Goal: Task Accomplishment & Management: Complete application form

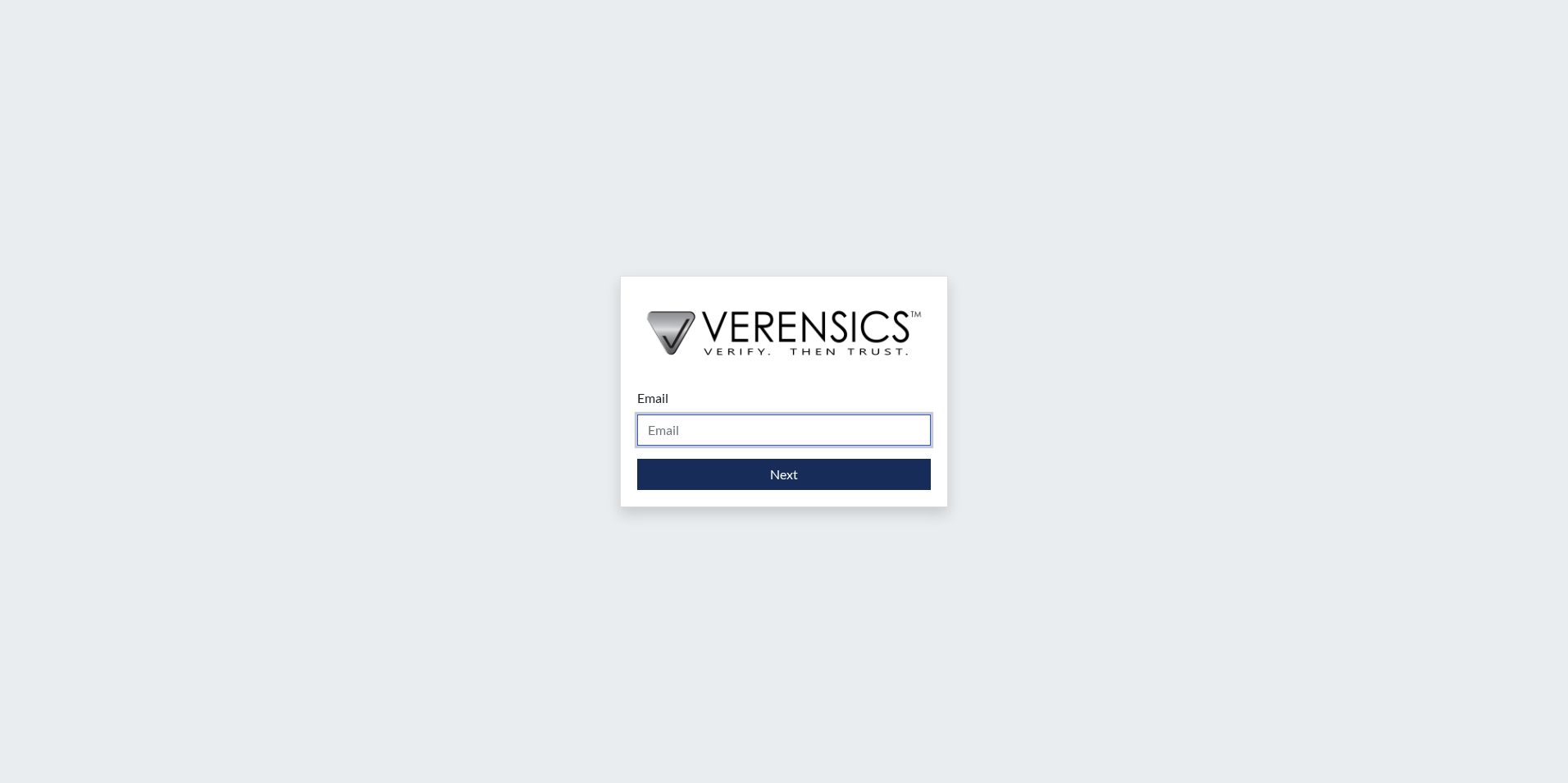
click at [739, 441] on input "Email" at bounding box center [784, 430] width 294 height 31
type input "[EMAIL_ADDRESS][DOMAIN_NAME]"
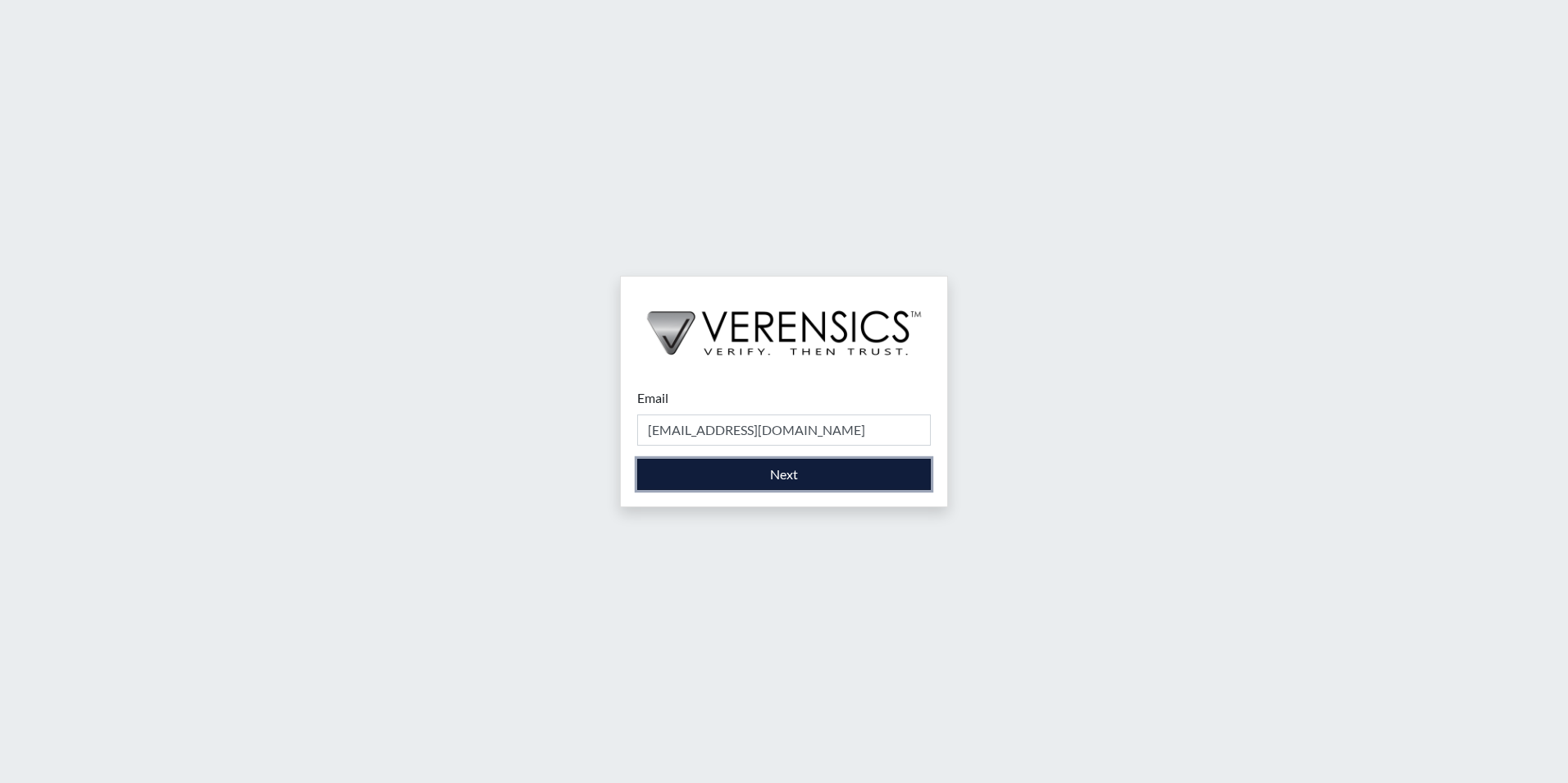
click at [743, 475] on button "Next" at bounding box center [784, 474] width 294 height 31
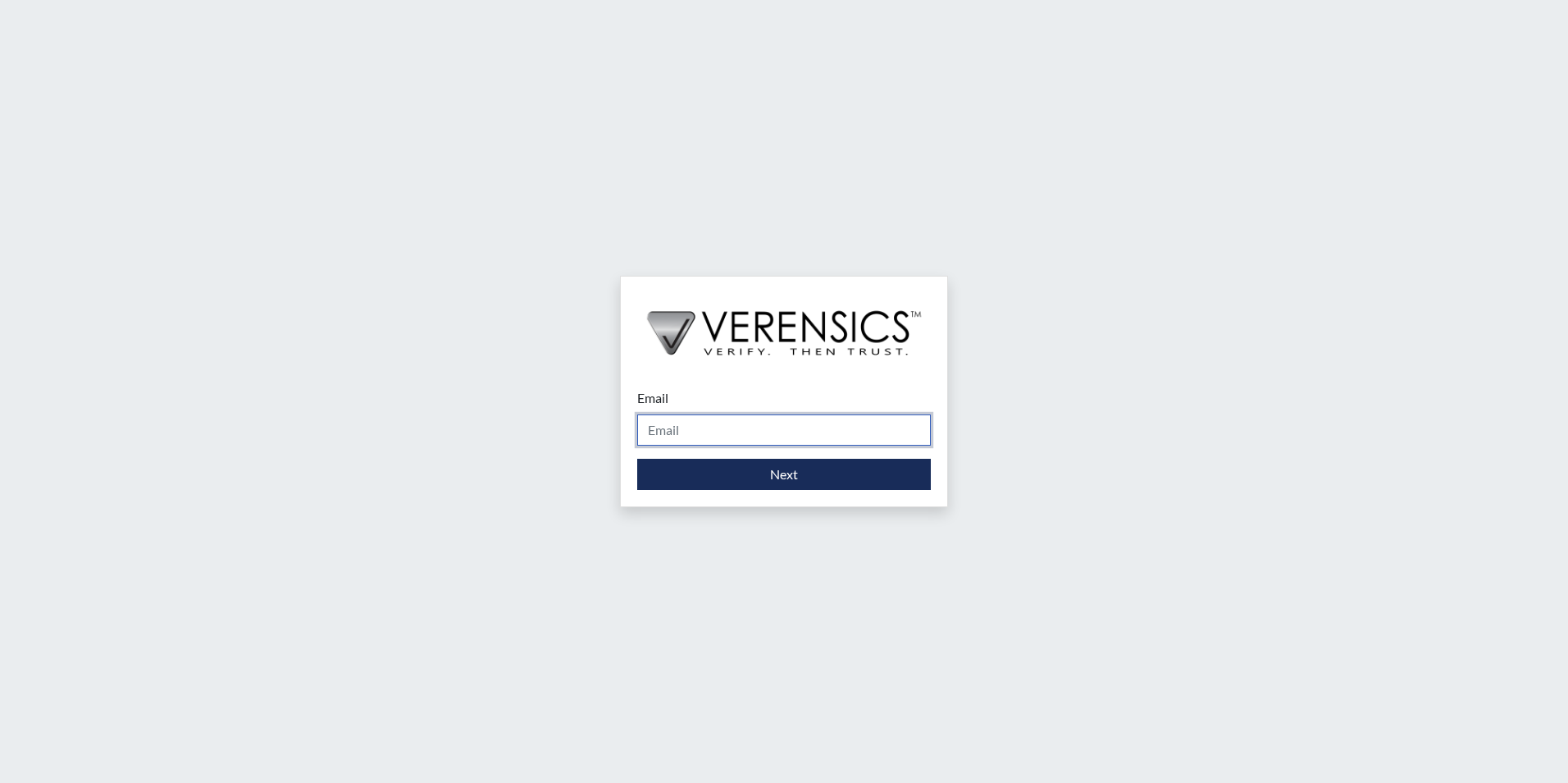
click at [685, 426] on input "Email" at bounding box center [784, 430] width 294 height 31
type input "[EMAIL_ADDRESS][DOMAIN_NAME]"
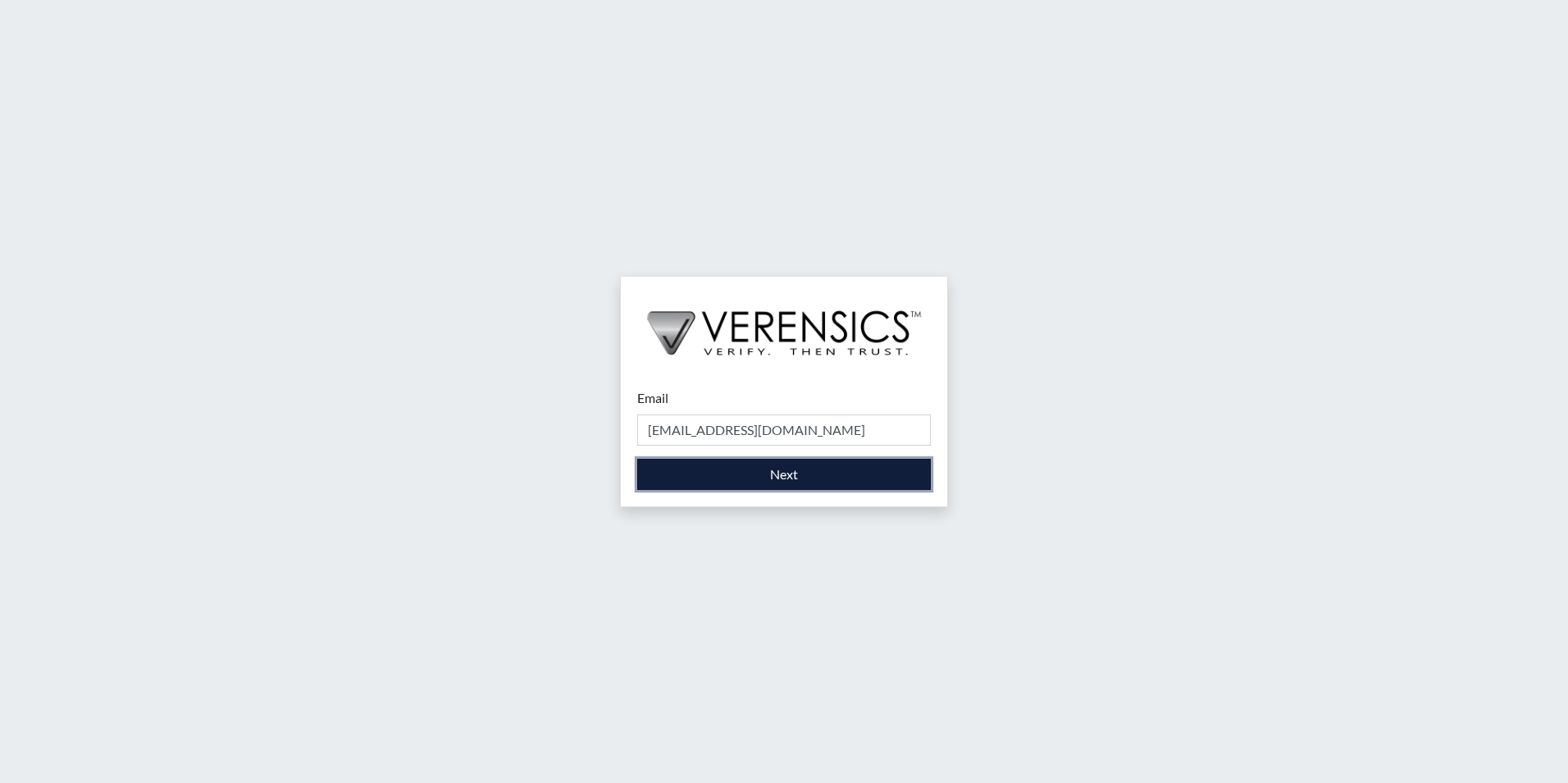
click at [715, 478] on button "Next" at bounding box center [784, 474] width 294 height 31
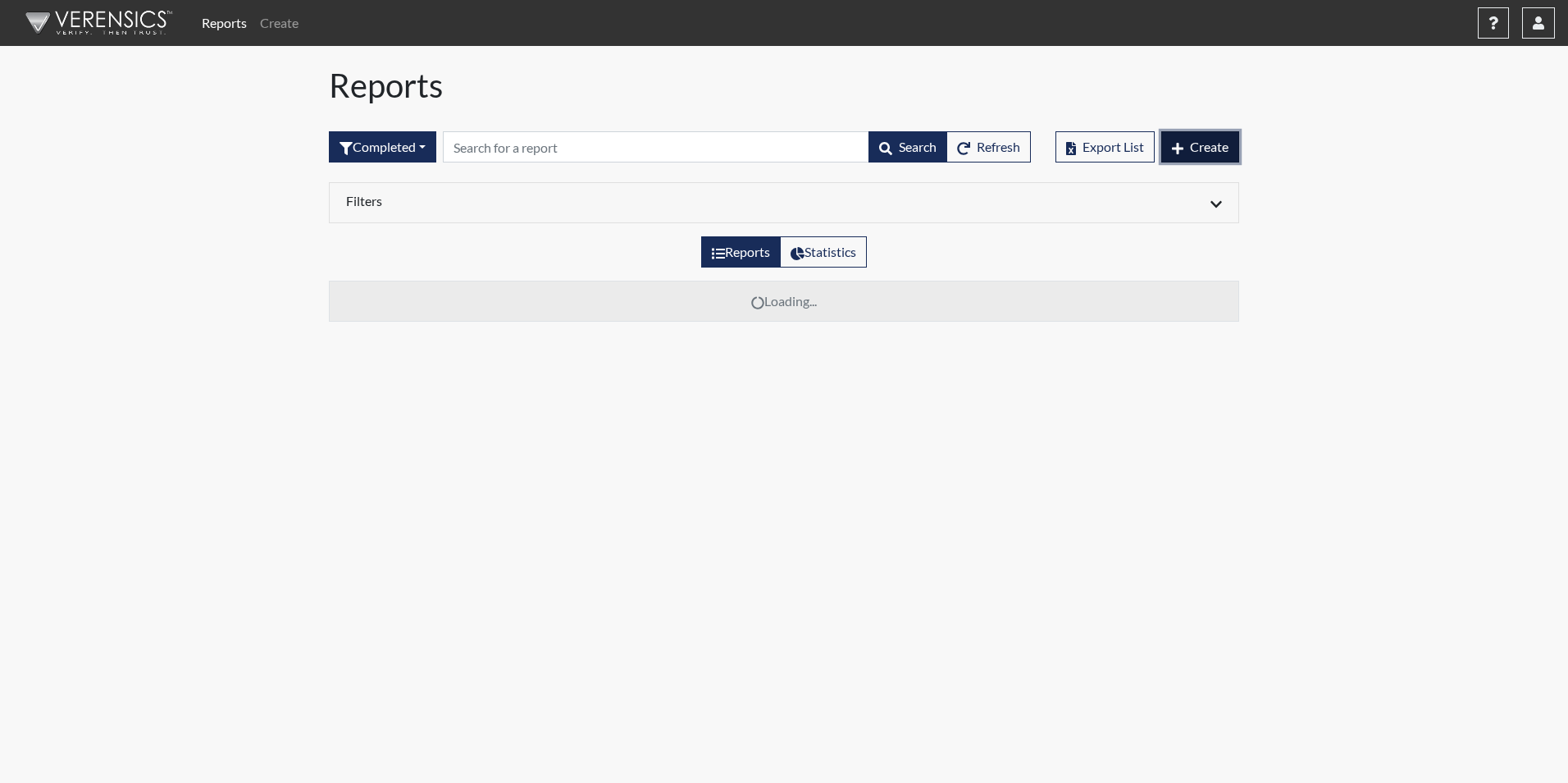
click at [1196, 152] on span "Create" at bounding box center [1209, 146] width 39 height 16
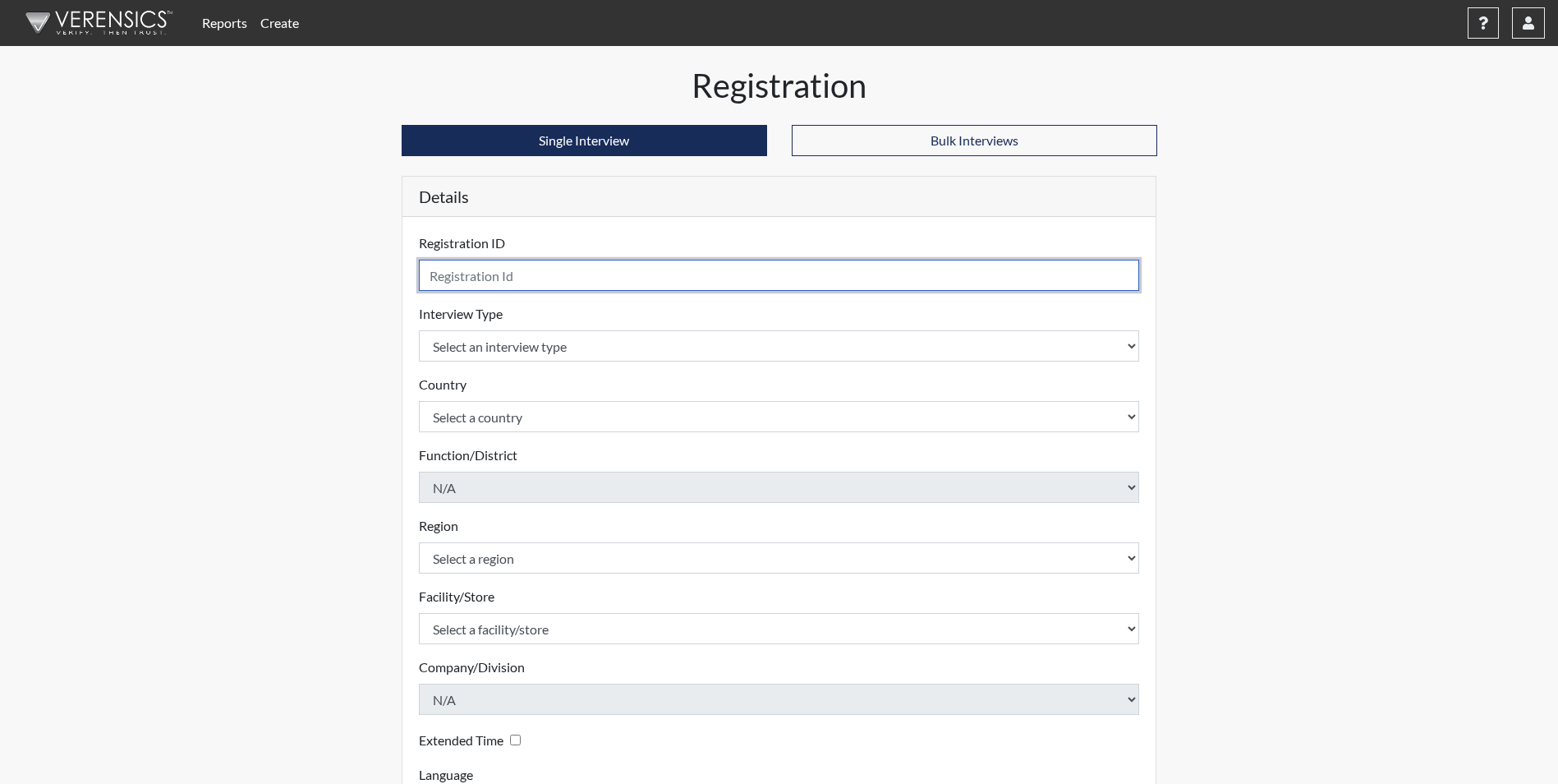
click at [622, 280] on input "text" at bounding box center [779, 275] width 721 height 31
type input "MDB8019"
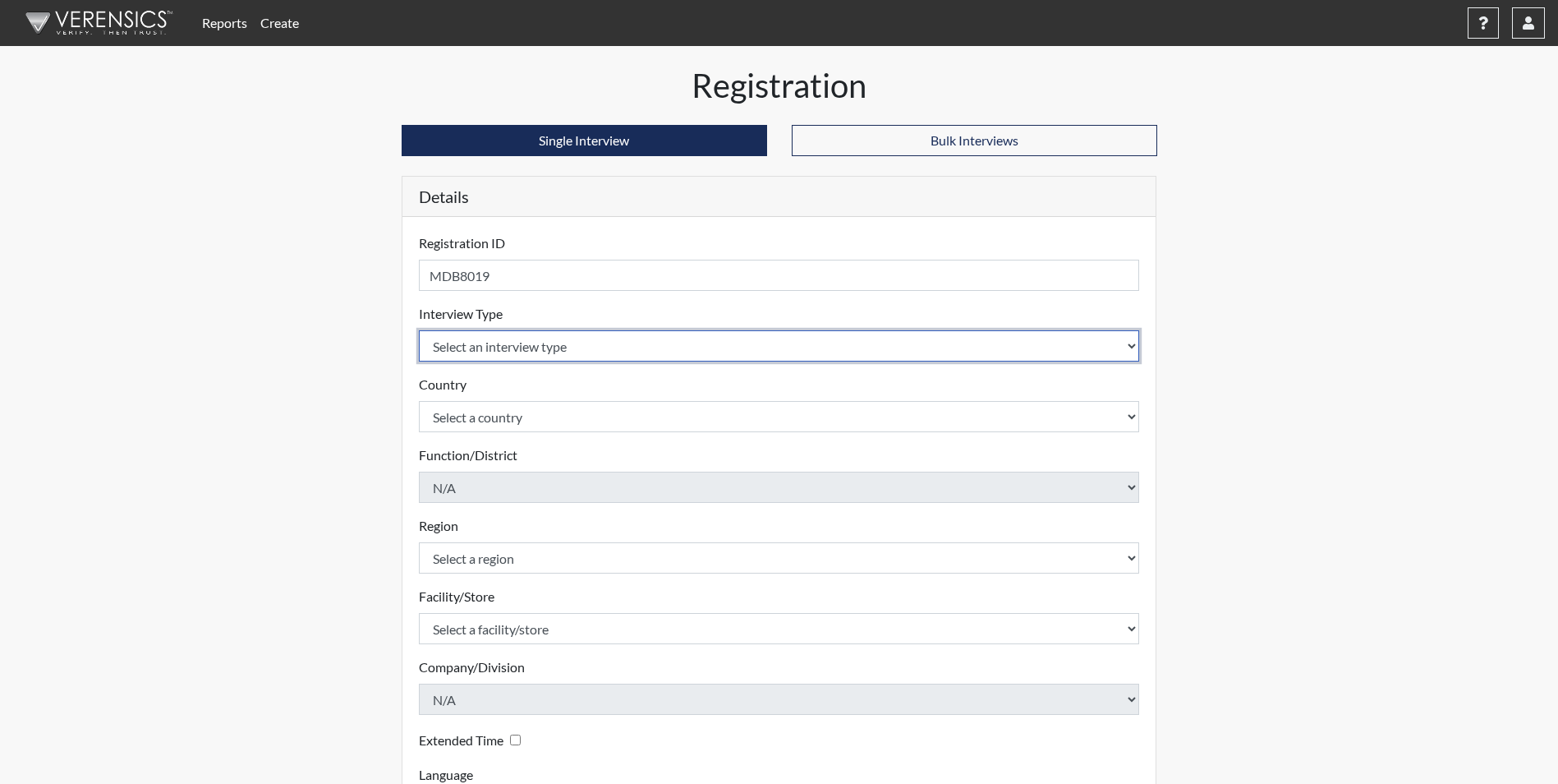
click at [486, 348] on select "Select an interview type Corrections Pre-Employment" at bounding box center [779, 346] width 721 height 31
select select "ff733e93-e1bf-11ea-9c9f-0eff0cf7eb8f"
click at [419, 330] on select "Select an interview type Corrections Pre-Employment" at bounding box center [779, 346] width 721 height 31
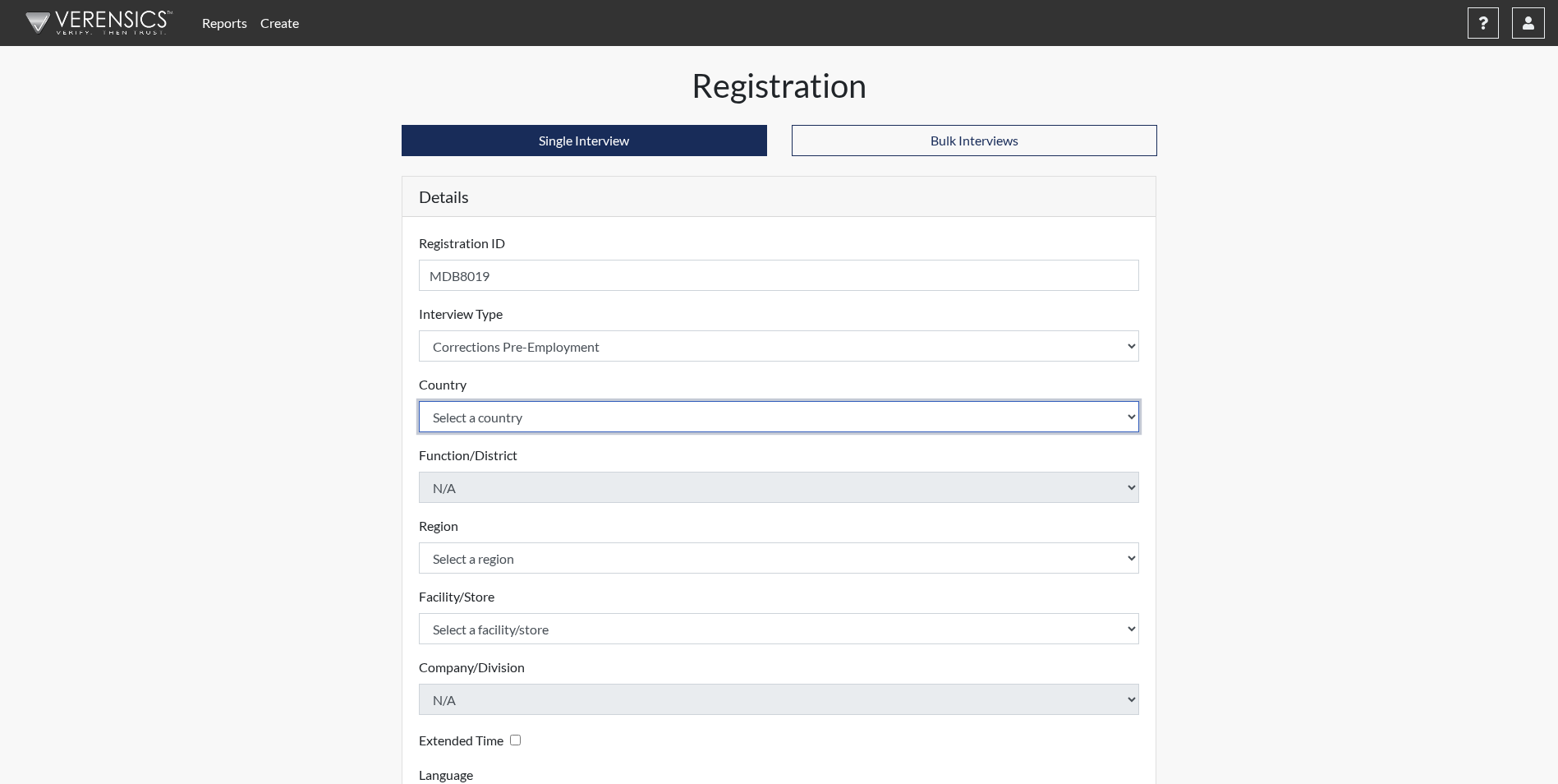
click at [493, 409] on select "Select a country United States Mexico" at bounding box center [779, 417] width 721 height 31
select select "united-states-of-america"
click at [419, 401] on select "Select a country United States Mexico" at bounding box center [779, 417] width 721 height 31
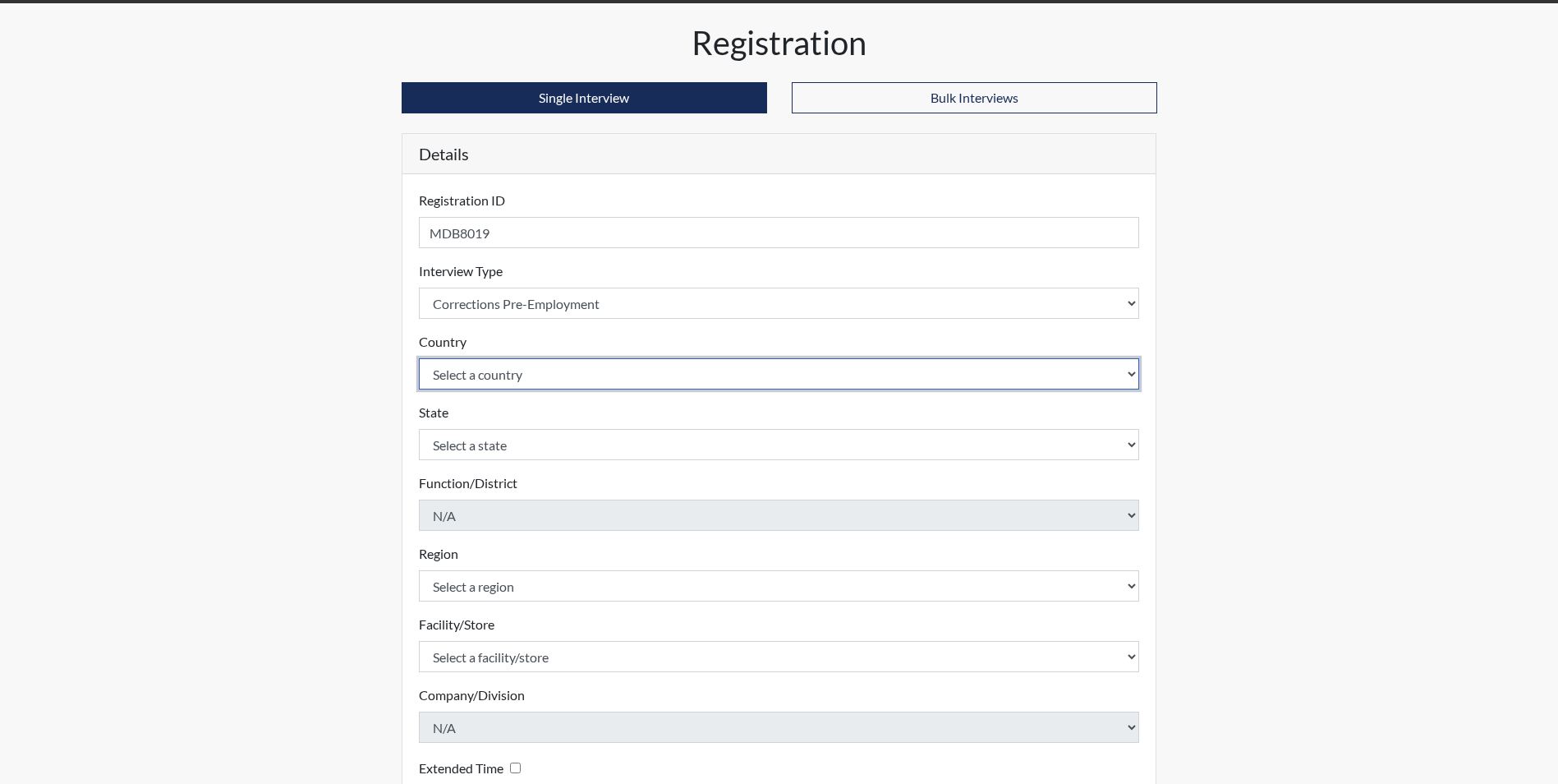
scroll to position [82, 0]
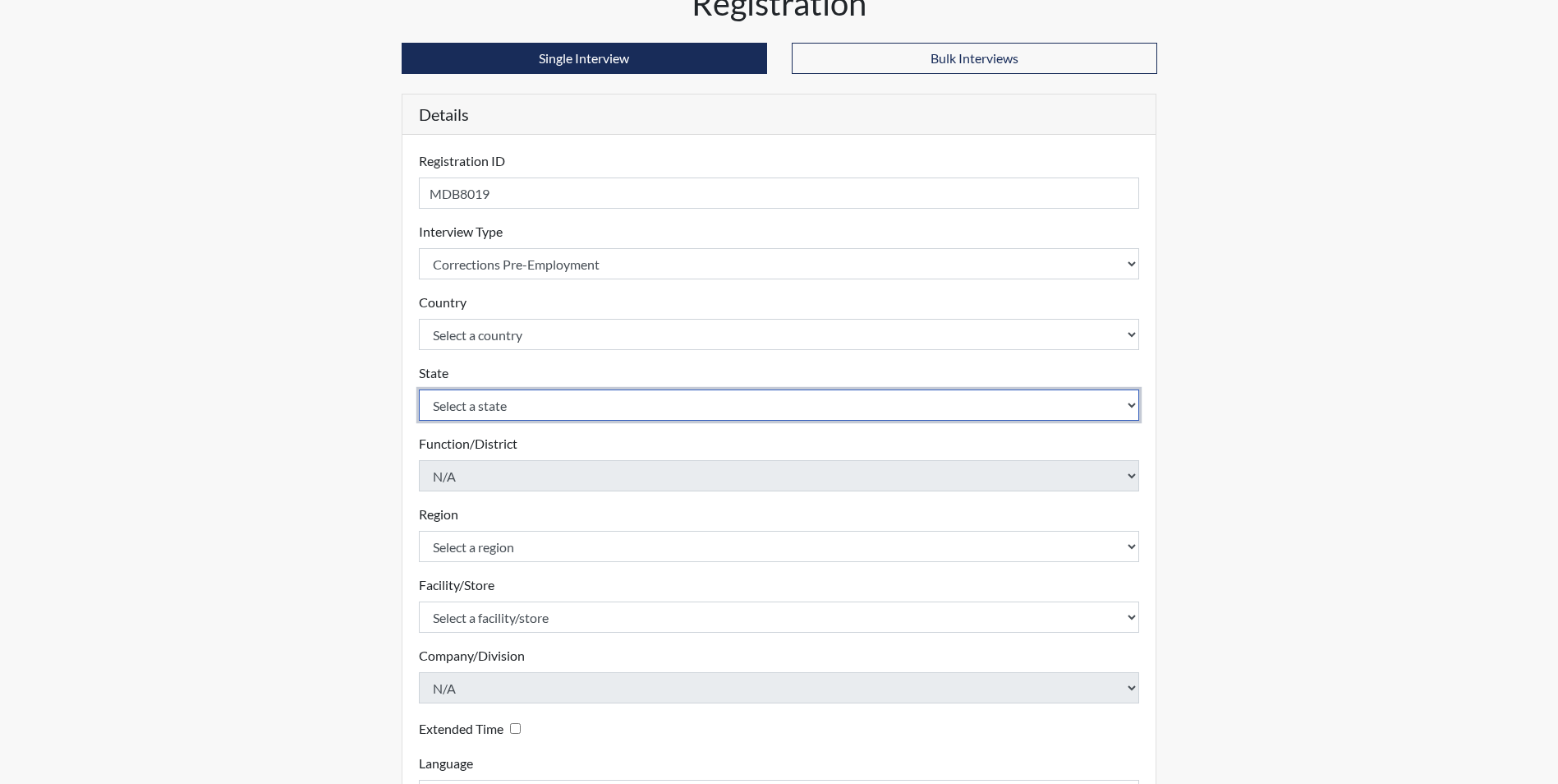
click at [502, 402] on select "Select a state Alabama Alaska Arizona Arkansas California Colorado Connecticut …" at bounding box center [779, 405] width 721 height 31
select select "GA"
click at [419, 389] on select "Select a state Alabama Alaska Arizona Arkansas California Colorado Connecticut …" at bounding box center [779, 405] width 721 height 31
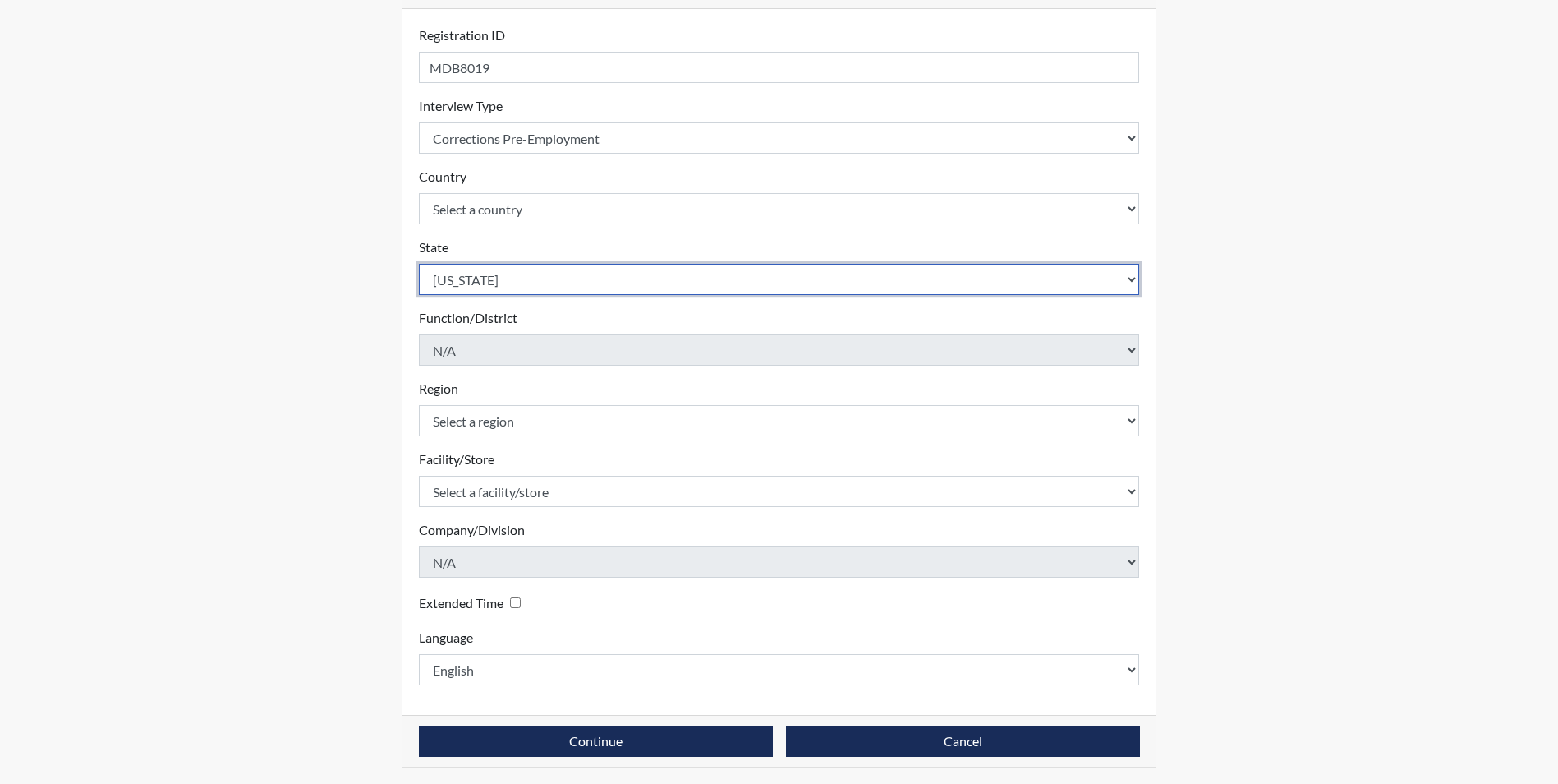
scroll to position [211, 0]
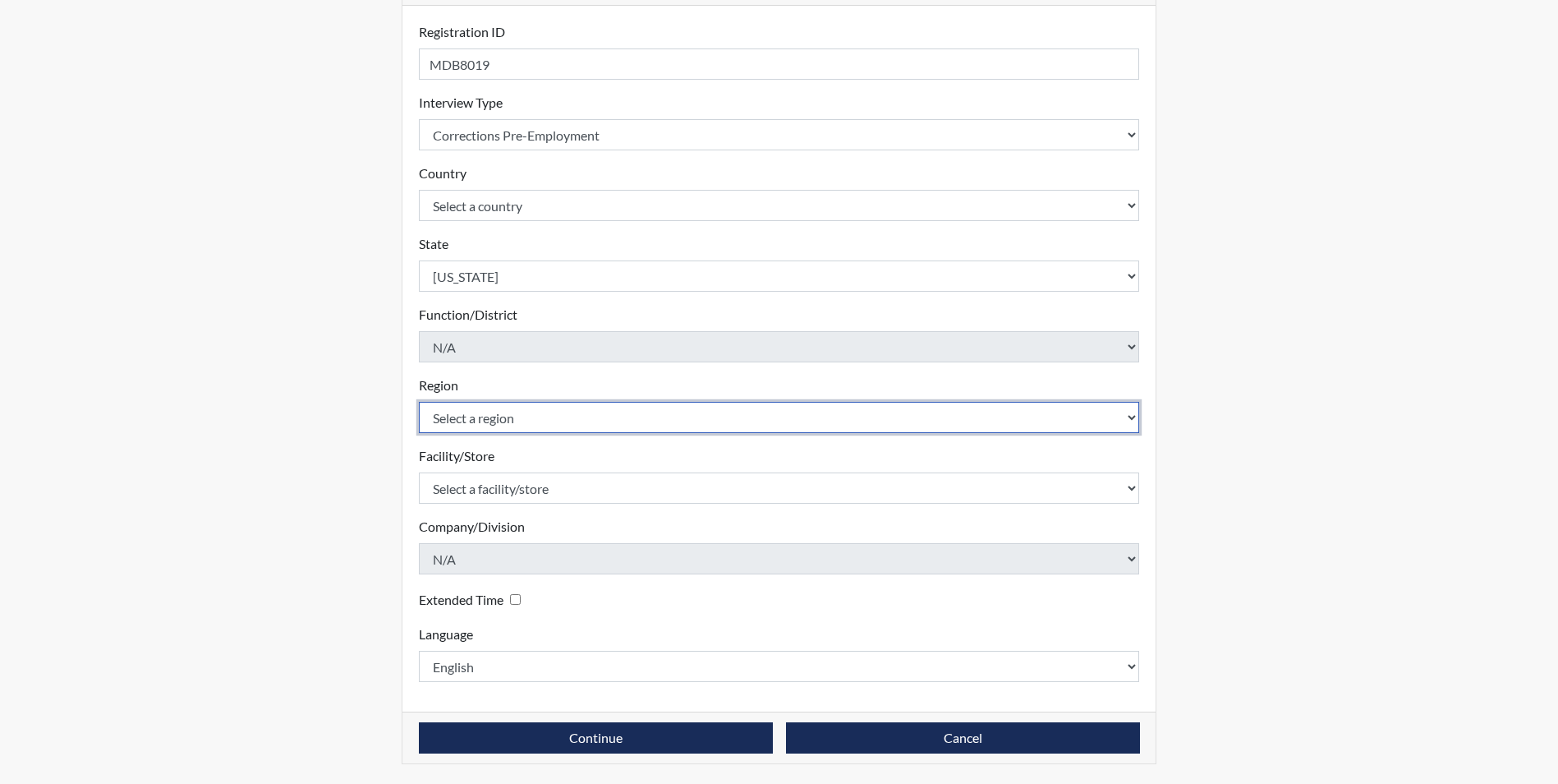
click at [486, 408] on select "Select a region Southwest Region" at bounding box center [779, 418] width 721 height 31
click at [486, 417] on select "Select a region Southwest Region" at bounding box center [779, 418] width 721 height 31
select select "51976826-f18e-4b67-8d3b-b0a0fa2f97ff"
click at [419, 402] on select "Select a region Southwest Region" at bounding box center [779, 418] width 721 height 31
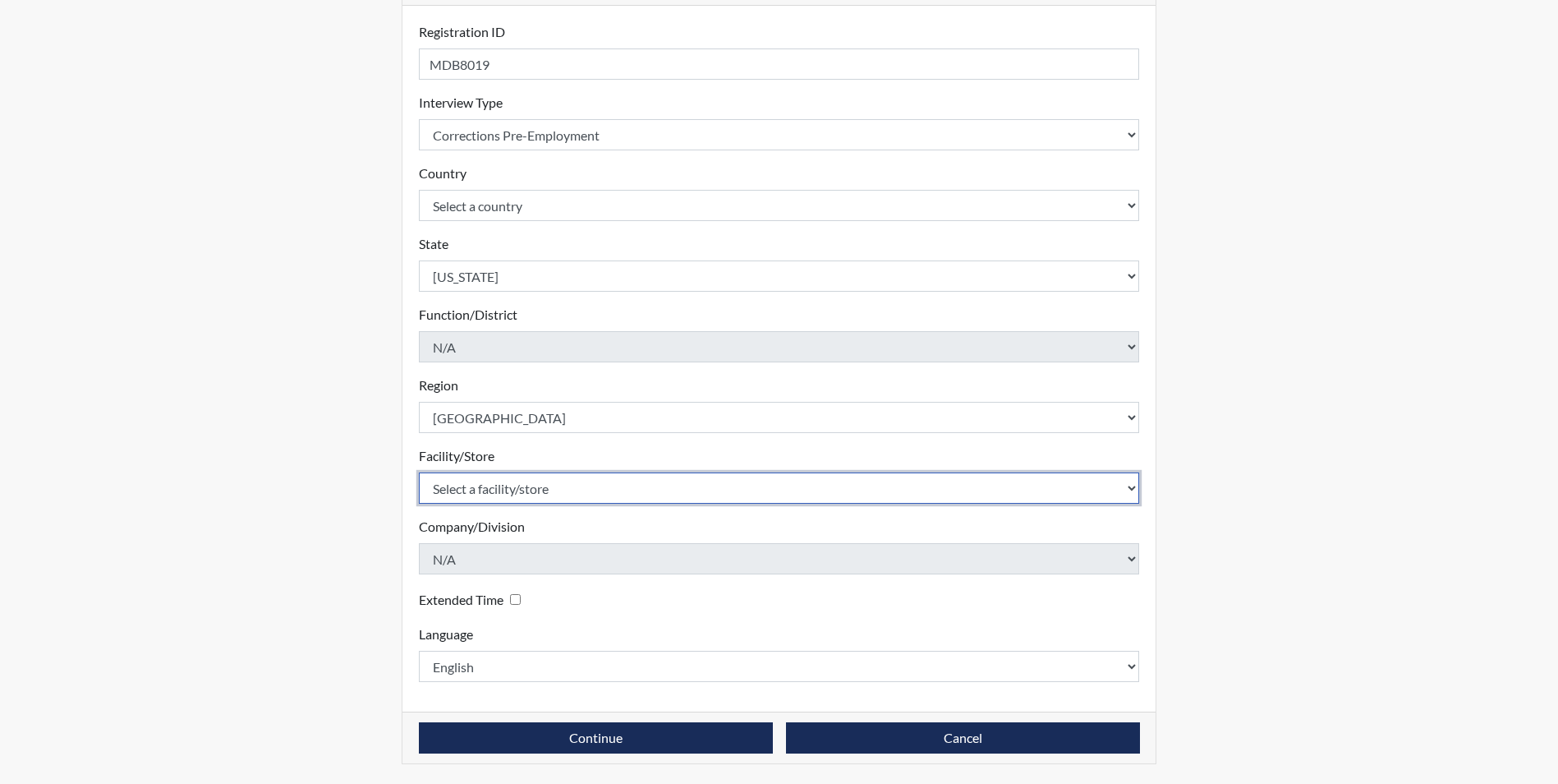
click at [486, 496] on select "Select a facility/store Valdosta SP Valdosta TC" at bounding box center [779, 488] width 721 height 31
select select "96ac6cf4-fbd2-4878-b4f5-77d924e0624a"
click at [419, 472] on select "Select a facility/store Valdosta SP Valdosta TC" at bounding box center [779, 488] width 721 height 31
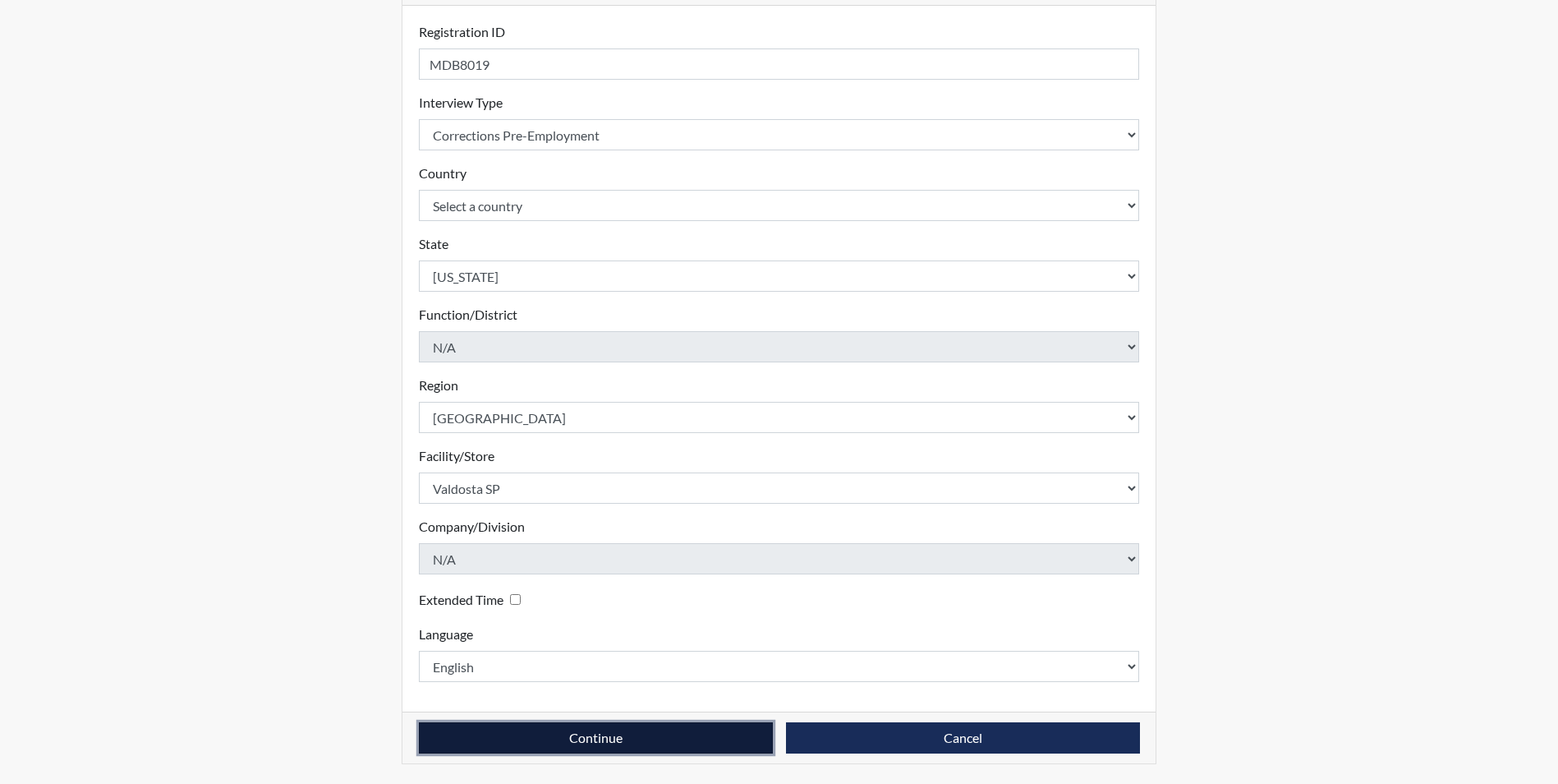
click at [603, 737] on button "Continue" at bounding box center [595, 738] width 354 height 31
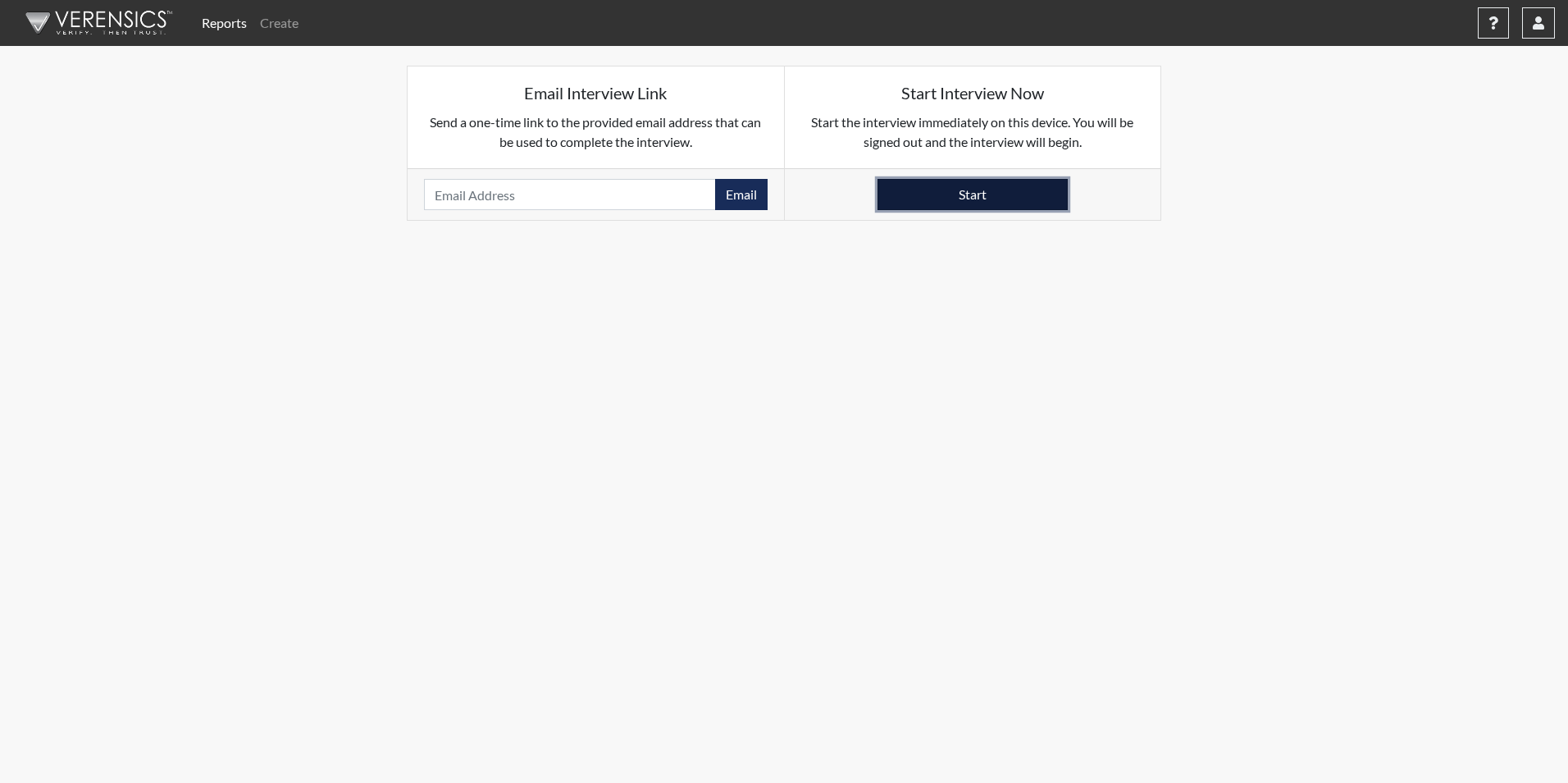
click at [996, 206] on button "Start" at bounding box center [972, 195] width 190 height 31
